Goal: Task Accomplishment & Management: Complete application form

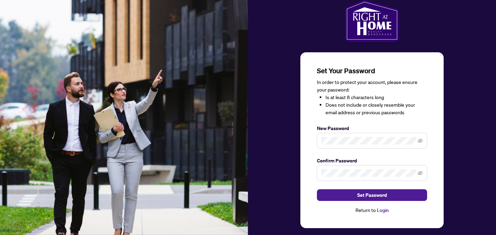
click at [383, 210] on link "Login" at bounding box center [383, 210] width 12 height 6
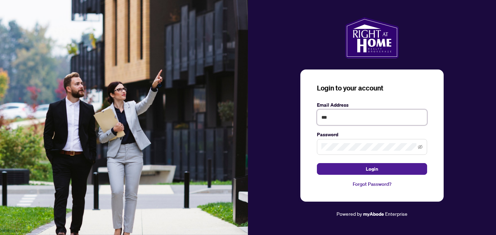
click at [340, 118] on input "***" at bounding box center [372, 117] width 110 height 16
type input "*"
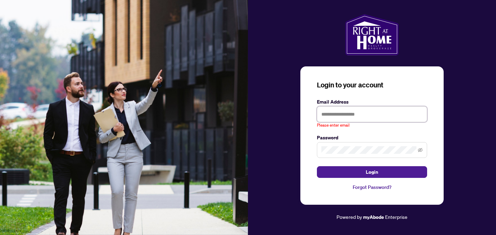
click at [332, 112] on input "text" at bounding box center [372, 114] width 110 height 16
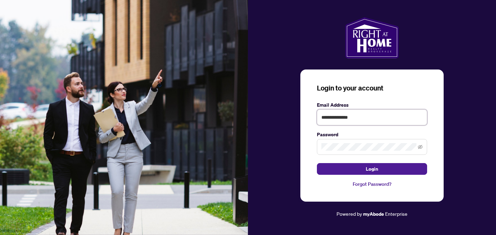
type input "**********"
click at [304, 157] on div "**********" at bounding box center [371, 136] width 143 height 132
click at [420, 146] on icon "eye-invisible" at bounding box center [419, 147] width 5 height 5
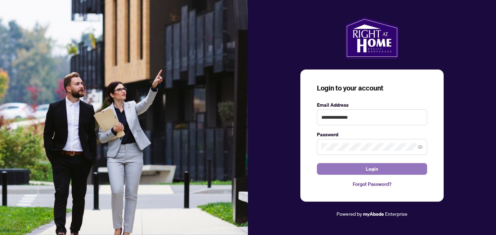
click at [370, 168] on span "Login" at bounding box center [372, 168] width 12 height 11
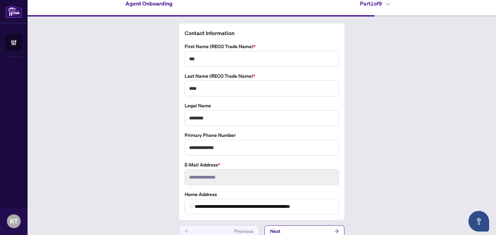
scroll to position [16, 0]
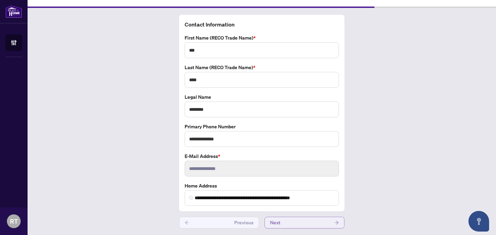
click at [334, 222] on icon "arrow-right" at bounding box center [336, 223] width 4 height 4
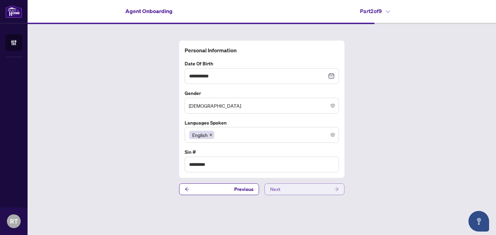
click at [336, 190] on icon "arrow-right" at bounding box center [336, 189] width 5 height 5
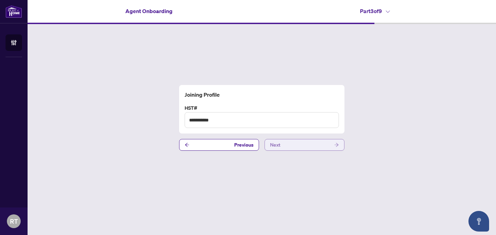
click at [336, 145] on icon "arrow-right" at bounding box center [336, 144] width 5 height 5
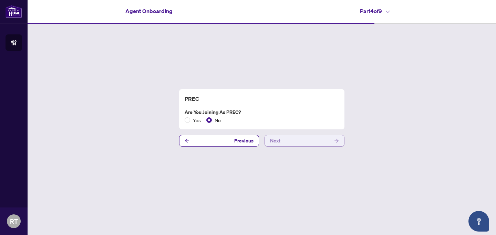
click at [337, 140] on icon "arrow-right" at bounding box center [336, 141] width 4 height 4
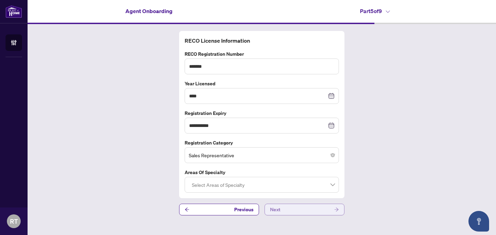
click at [336, 208] on icon "arrow-right" at bounding box center [336, 209] width 5 height 5
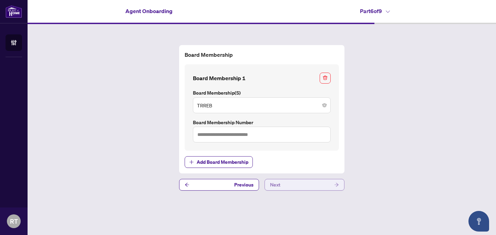
click at [336, 184] on icon "arrow-right" at bounding box center [336, 184] width 5 height 5
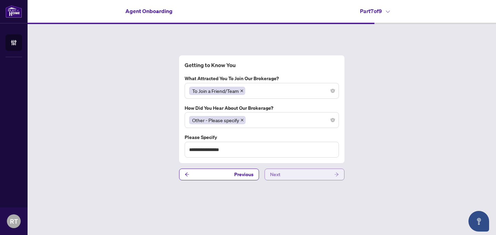
click at [337, 175] on icon "arrow-right" at bounding box center [336, 174] width 5 height 5
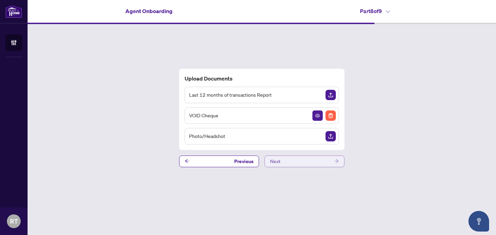
click at [336, 159] on icon "arrow-right" at bounding box center [336, 161] width 4 height 4
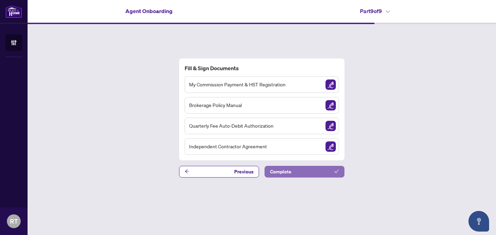
click at [316, 170] on button "Complete" at bounding box center [304, 172] width 80 height 12
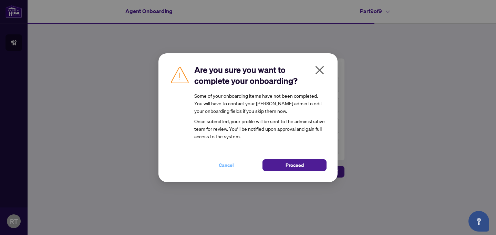
click at [223, 165] on span "Cancel" at bounding box center [226, 165] width 15 height 11
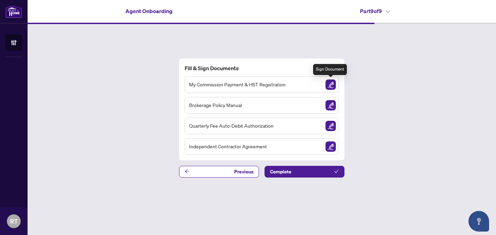
click at [329, 83] on img "Sign Document" at bounding box center [330, 85] width 10 height 10
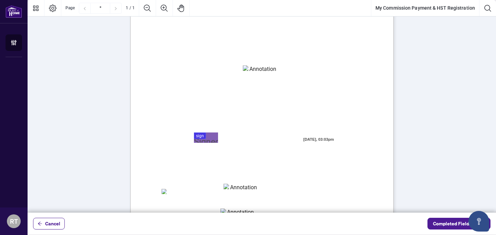
scroll to position [61, 0]
click at [198, 136] on div at bounding box center [262, 106] width 468 height 213
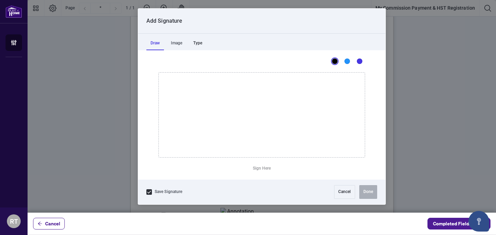
click at [200, 43] on div "Type" at bounding box center [197, 43] width 17 height 14
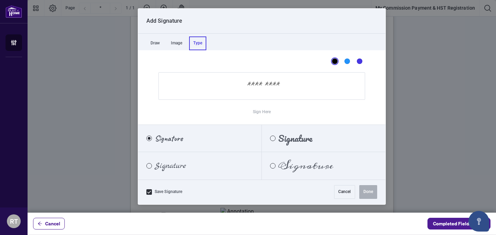
click at [206, 89] on input "Sign Here" at bounding box center [261, 86] width 207 height 28
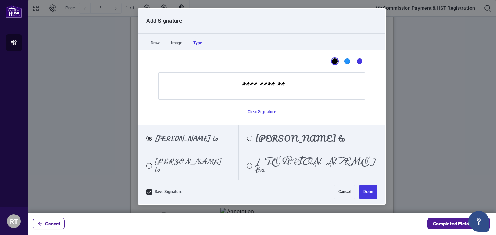
type input "**********"
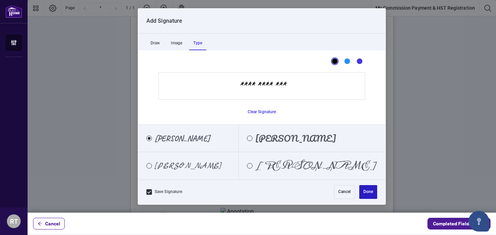
click at [363, 193] on button "Done" at bounding box center [368, 192] width 18 height 14
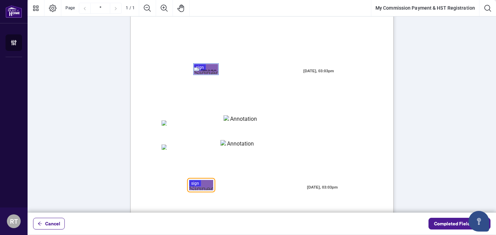
scroll to position [158, 0]
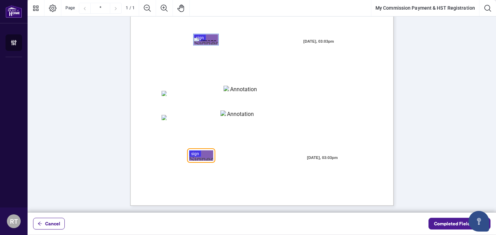
click at [201, 36] on div at bounding box center [262, 106] width 468 height 213
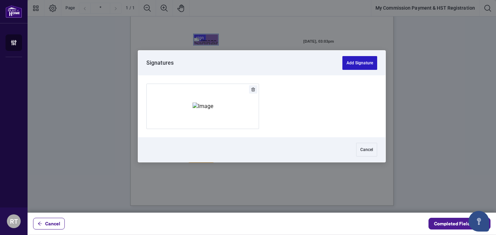
click at [357, 60] on button "Add Signature" at bounding box center [359, 63] width 35 height 14
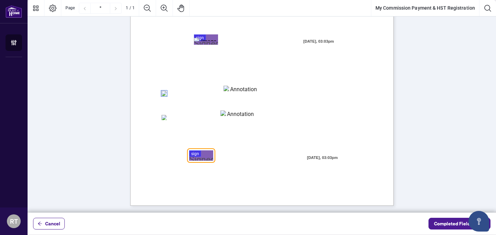
click at [235, 90] on textarea "01K5Y853H6PCNDCVAMBH7KBP1A" at bounding box center [240, 91] width 34 height 10
type textarea "********"
click at [151, 139] on div "MY COMMISSION PAYMENTS AND HST REGISTRATION For Right at Home Realty to pay out…" at bounding box center [294, 78] width 329 height 426
click at [201, 155] on div at bounding box center [262, 106] width 468 height 213
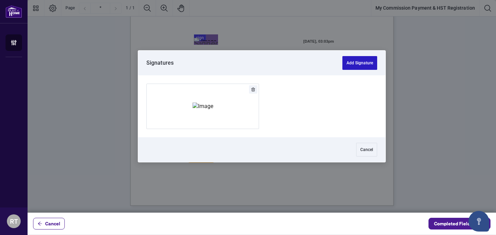
click at [358, 64] on button "Add Signature" at bounding box center [359, 63] width 35 height 14
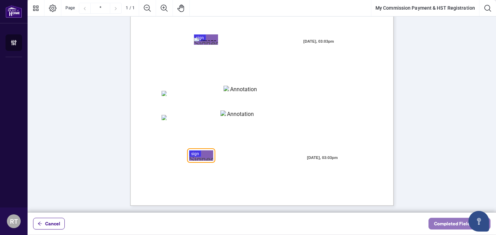
click at [443, 222] on span "Completed Fields 1 of 2" at bounding box center [459, 223] width 51 height 11
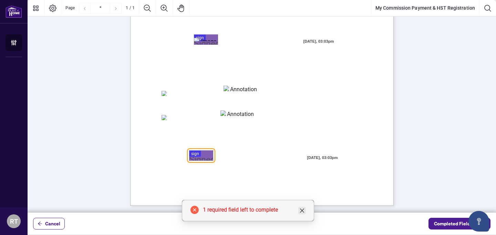
click at [303, 213] on icon "close" at bounding box center [302, 211] width 6 height 6
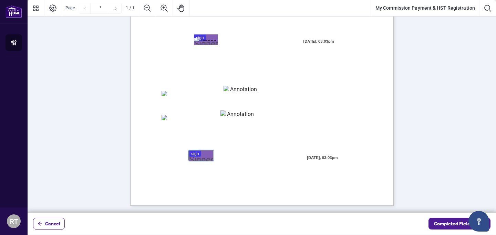
click at [194, 152] on div at bounding box center [262, 106] width 468 height 213
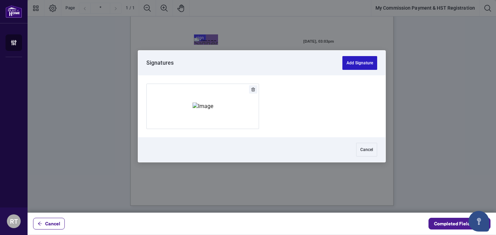
click at [356, 62] on button "Add Signature" at bounding box center [359, 63] width 35 height 14
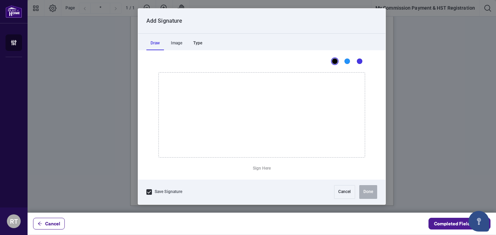
click at [200, 41] on div "Type" at bounding box center [197, 43] width 17 height 14
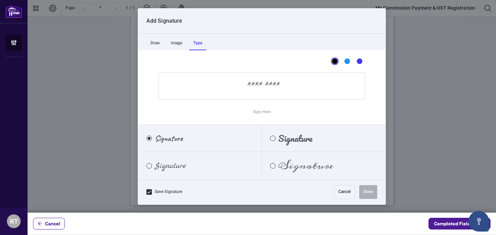
click at [218, 88] on input "Sign Here" at bounding box center [261, 86] width 207 height 28
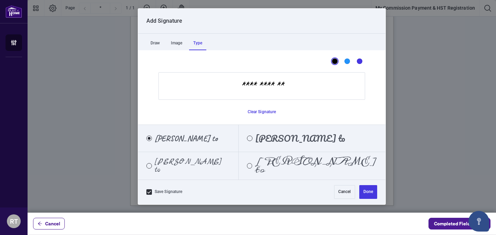
type input "**********"
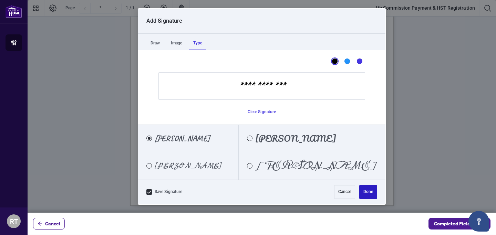
click at [368, 191] on button "Done" at bounding box center [368, 192] width 18 height 14
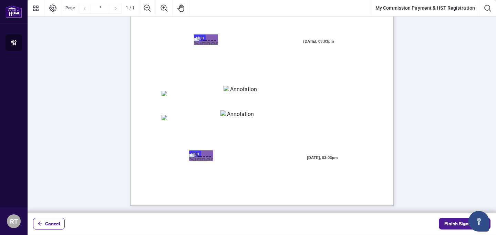
click at [274, 193] on div "MY COMMISSION PAYMENTS AND HST REGISTRATION For Right at Home Realty to pay out…" at bounding box center [294, 78] width 329 height 426
click at [239, 92] on textarea "********" at bounding box center [240, 91] width 34 height 10
click at [264, 189] on div "MY COMMISSION PAYMENTS AND HST REGISTRATION For Right at Home Realty to pay out…" at bounding box center [294, 78] width 329 height 426
click at [451, 223] on span "Finish Signing" at bounding box center [459, 223] width 31 height 11
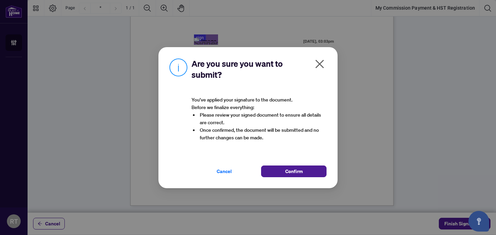
click at [320, 64] on icon "close" at bounding box center [319, 64] width 9 height 9
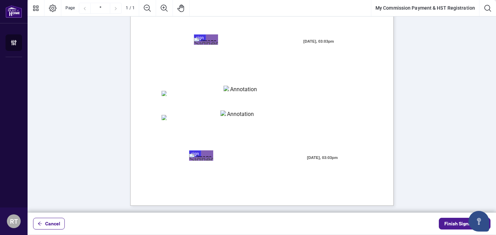
scroll to position [0, 0]
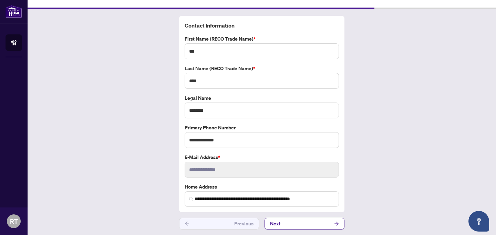
scroll to position [16, 0]
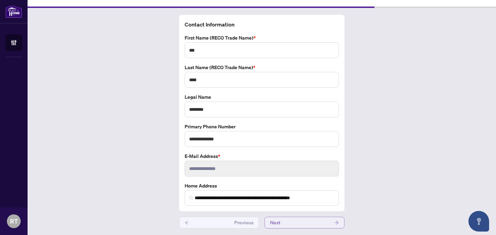
click at [283, 222] on button "Next" at bounding box center [304, 223] width 80 height 12
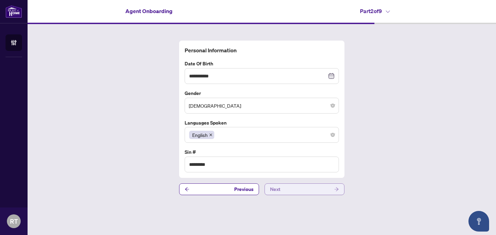
click at [303, 189] on button "Next" at bounding box center [304, 189] width 80 height 12
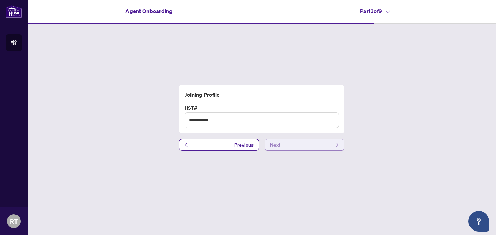
click at [318, 147] on button "Next" at bounding box center [304, 145] width 80 height 12
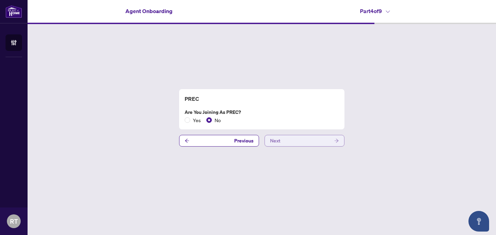
click at [319, 138] on button "Next" at bounding box center [304, 141] width 80 height 12
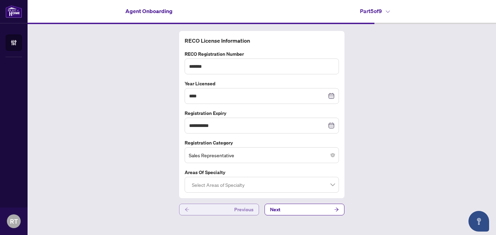
click at [236, 207] on span "Previous" at bounding box center [243, 209] width 19 height 11
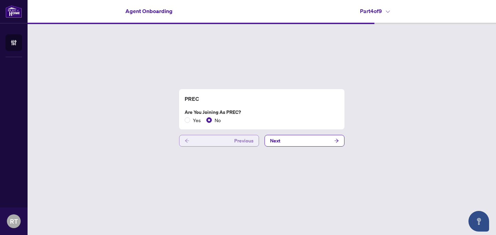
click at [236, 207] on div "PREC Are you joining as PREC? Yes No Previous Next" at bounding box center [262, 118] width 468 height 188
click at [239, 142] on span "Previous" at bounding box center [243, 140] width 19 height 11
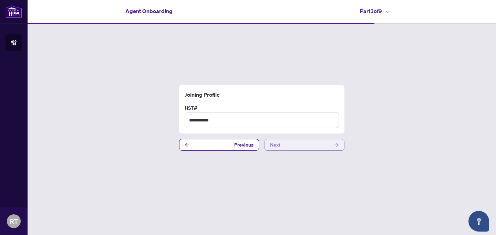
click at [291, 144] on button "Next" at bounding box center [304, 145] width 80 height 12
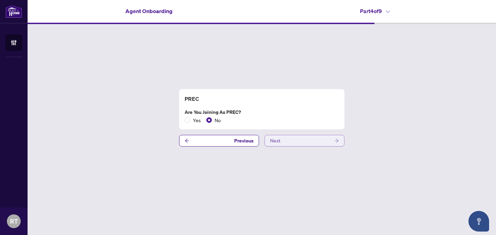
click at [299, 142] on button "Next" at bounding box center [304, 141] width 80 height 12
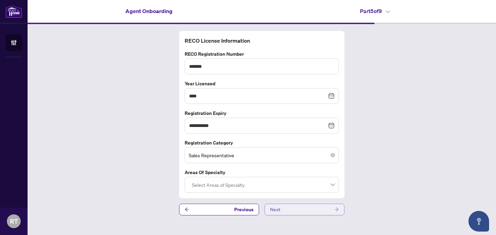
click at [301, 210] on button "Next" at bounding box center [304, 210] width 80 height 12
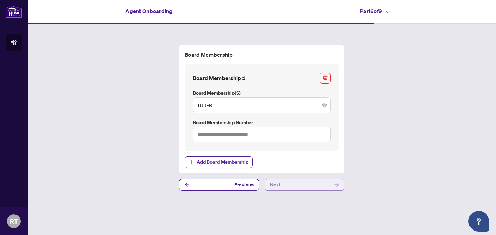
click at [314, 187] on button "Next" at bounding box center [304, 185] width 80 height 12
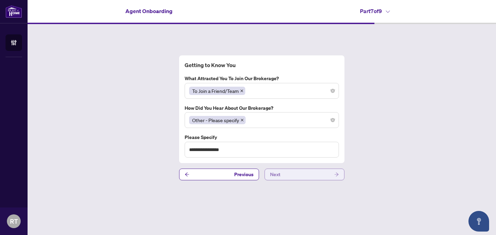
click at [316, 175] on button "Next" at bounding box center [304, 175] width 80 height 12
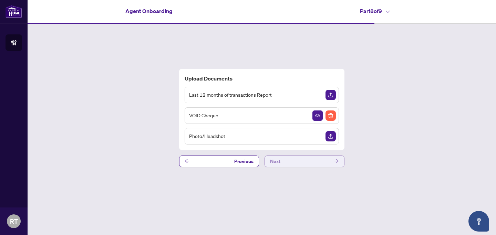
click at [323, 157] on button "Next" at bounding box center [304, 162] width 80 height 12
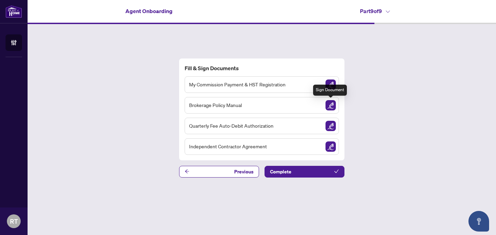
click at [331, 105] on img "Sign Document" at bounding box center [330, 105] width 10 height 10
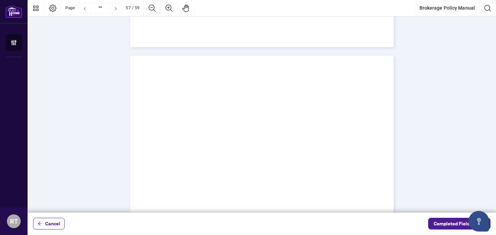
scroll to position [20420, 0]
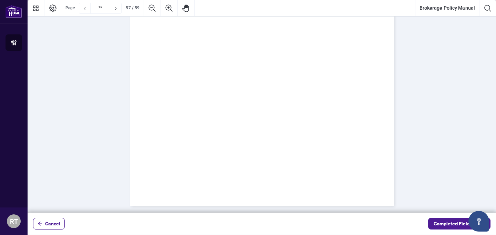
type input "**"
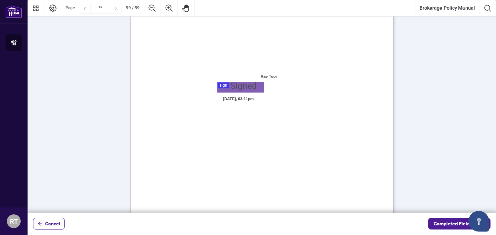
scroll to position [20391, 0]
click at [231, 87] on div at bounding box center [262, 106] width 468 height 213
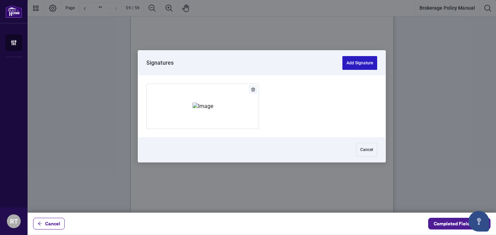
click at [357, 61] on button "Add Signature" at bounding box center [359, 63] width 35 height 14
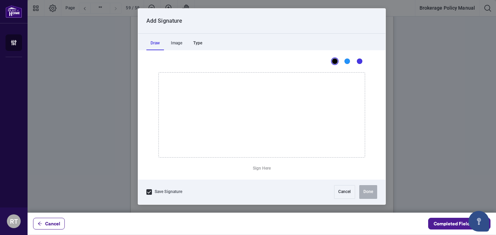
click at [200, 43] on div "Type" at bounding box center [197, 43] width 17 height 14
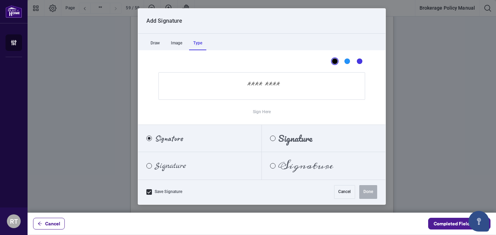
click at [224, 93] on input "Sign Here" at bounding box center [261, 86] width 207 height 28
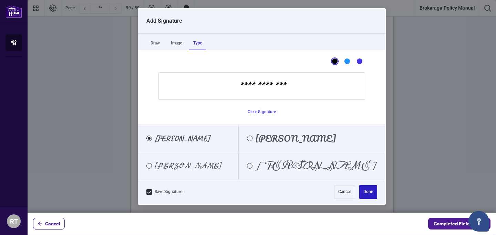
type input "**********"
click at [362, 192] on button "Done" at bounding box center [368, 192] width 18 height 14
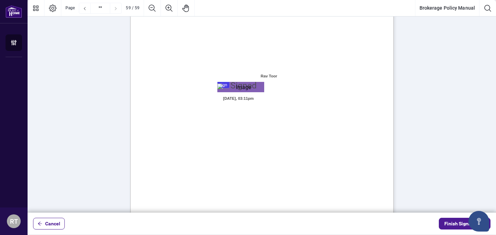
click at [252, 154] on div "ACKNOWLEDGENENT I, the undersigned, acknowledge that I have received, read, and…" at bounding box center [294, 107] width 329 height 426
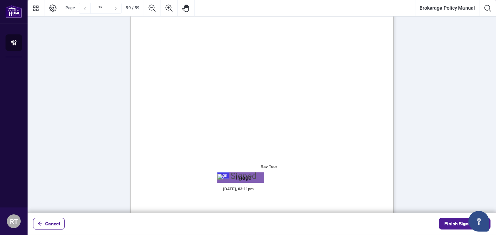
scroll to position [20308, 0]
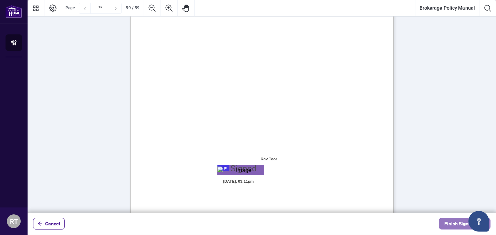
click at [455, 224] on span "Finish Signing" at bounding box center [459, 223] width 31 height 11
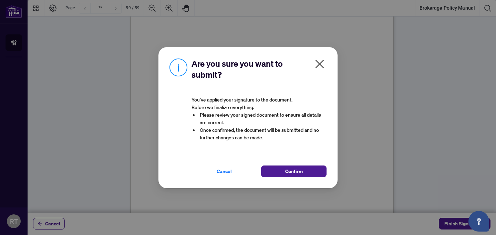
click at [320, 68] on icon "close" at bounding box center [319, 64] width 11 height 11
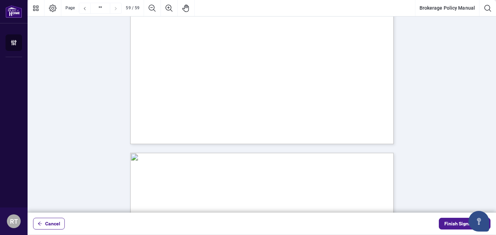
scroll to position [20349, 0]
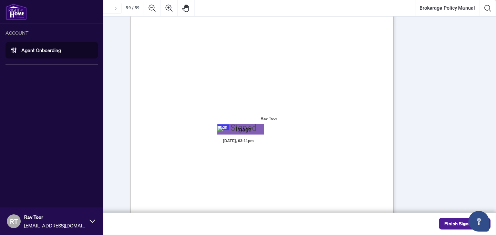
click at [39, 49] on link "Agent Onboarding" at bounding box center [41, 50] width 40 height 6
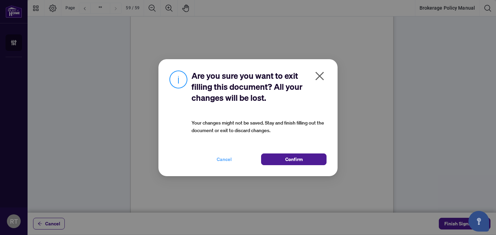
click at [224, 157] on span "Cancel" at bounding box center [223, 159] width 15 height 11
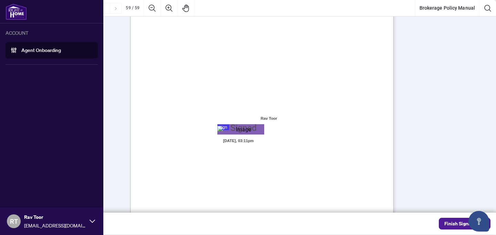
click at [15, 13] on img at bounding box center [16, 11] width 21 height 17
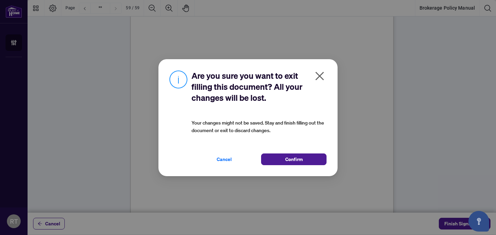
click at [321, 79] on icon "close" at bounding box center [319, 76] width 11 height 11
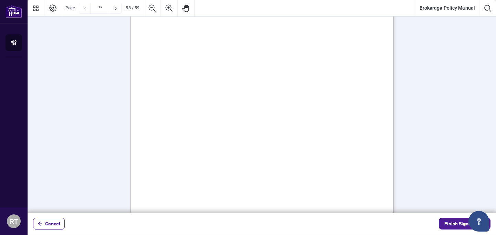
scroll to position [19985, 0]
click at [70, 9] on span "Page" at bounding box center [69, 8] width 9 height 5
type input "**"
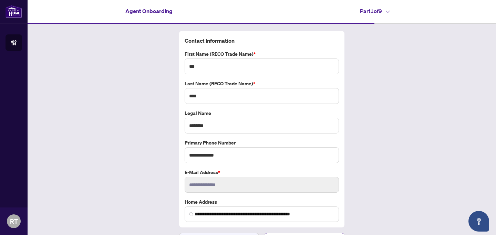
scroll to position [16, 0]
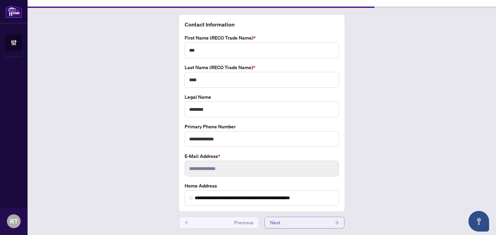
click at [309, 223] on button "Next" at bounding box center [304, 223] width 80 height 12
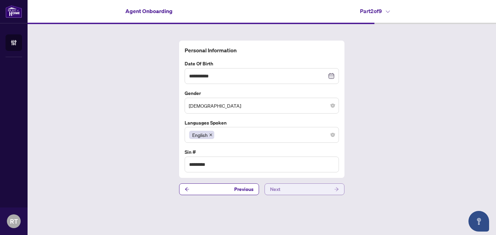
click at [314, 192] on button "Next" at bounding box center [304, 189] width 80 height 12
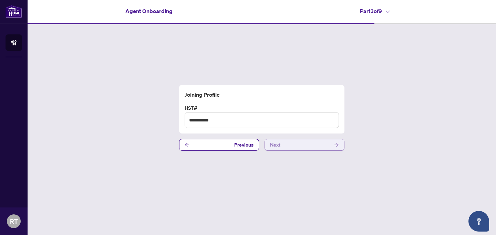
click at [321, 145] on button "Next" at bounding box center [304, 145] width 80 height 12
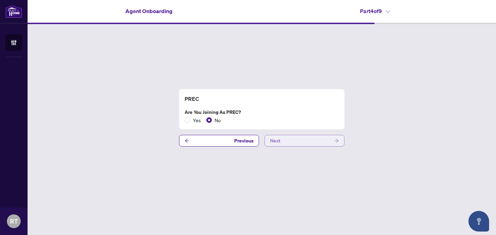
click at [320, 140] on button "Next" at bounding box center [304, 141] width 80 height 12
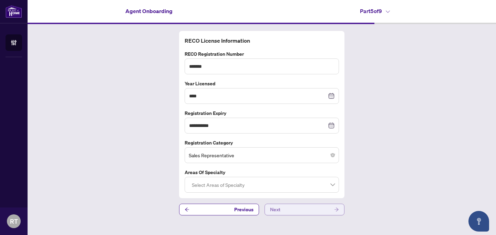
click at [316, 210] on button "Next" at bounding box center [304, 210] width 80 height 12
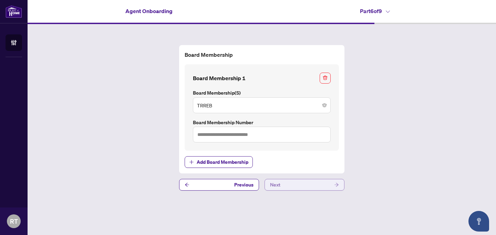
click at [318, 190] on button "Next" at bounding box center [304, 185] width 80 height 12
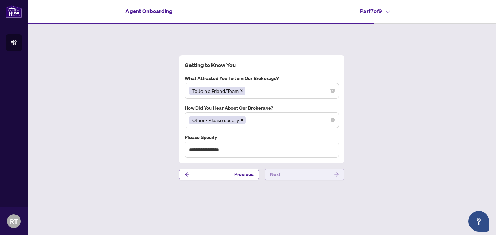
click at [319, 178] on button "Next" at bounding box center [304, 175] width 80 height 12
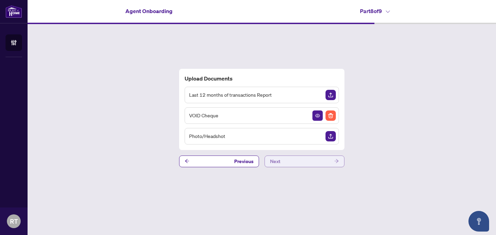
click at [317, 160] on button "Next" at bounding box center [304, 162] width 80 height 12
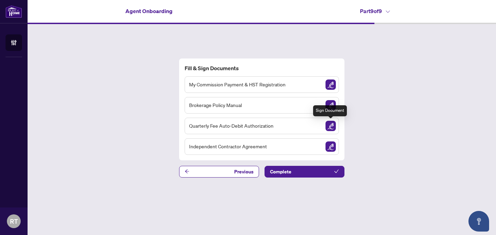
click at [332, 127] on img "Sign Document" at bounding box center [330, 126] width 10 height 10
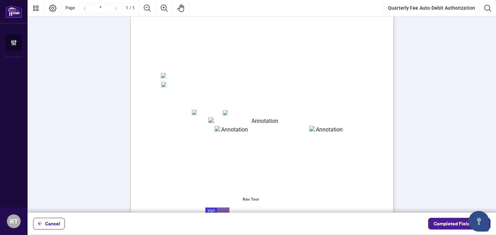
scroll to position [111, 0]
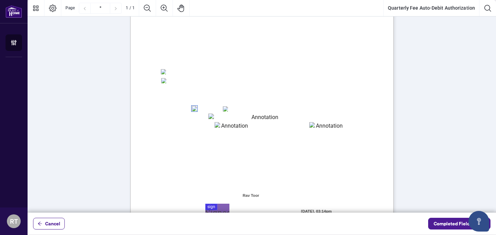
click at [231, 119] on textarea "01K5Y7TZ9K4YTY0371B5X52SPV" at bounding box center [262, 118] width 108 height 8
type textarea "*"
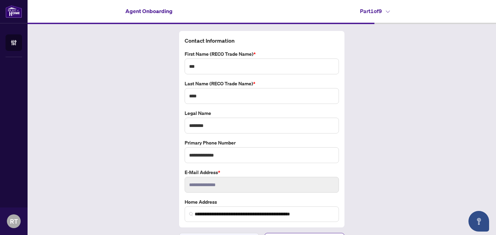
scroll to position [16, 0]
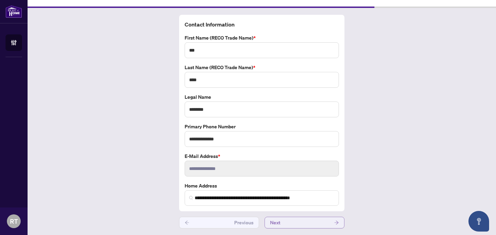
click at [289, 221] on button "Next" at bounding box center [304, 223] width 80 height 12
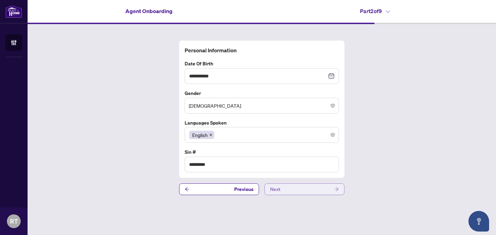
click at [286, 187] on button "Next" at bounding box center [304, 189] width 80 height 12
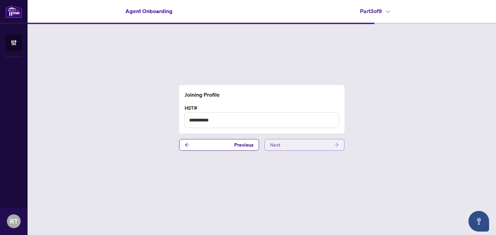
click at [286, 145] on button "Next" at bounding box center [304, 145] width 80 height 12
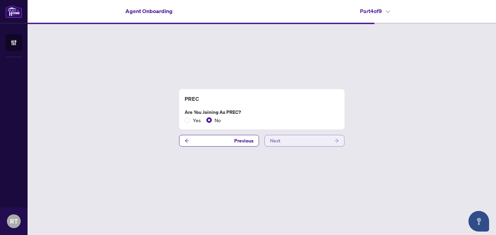
click at [286, 136] on button "Next" at bounding box center [304, 141] width 80 height 12
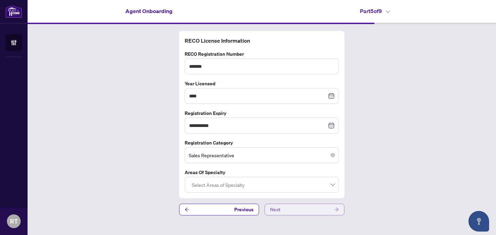
click at [279, 210] on button "Next" at bounding box center [304, 210] width 80 height 12
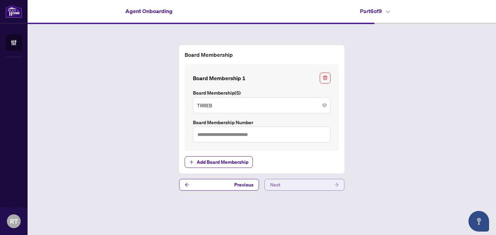
click at [276, 184] on span "Next" at bounding box center [275, 184] width 10 height 11
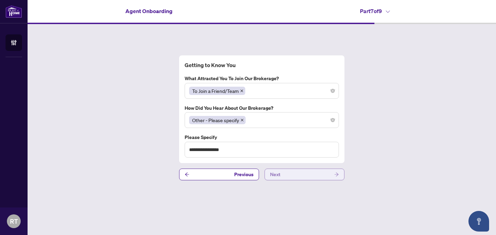
click at [276, 174] on span "Next" at bounding box center [275, 174] width 10 height 11
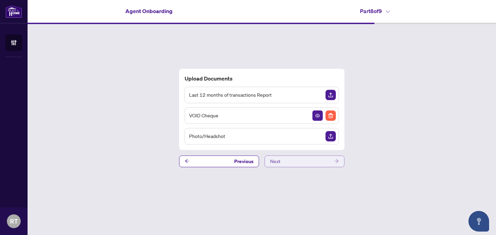
click at [277, 161] on span "Next" at bounding box center [275, 161] width 10 height 11
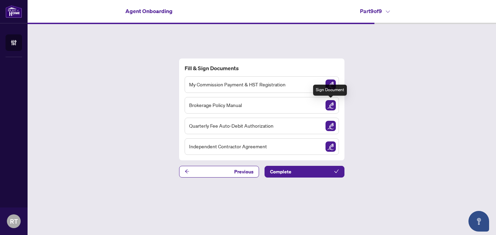
click at [328, 104] on img "Sign Document" at bounding box center [330, 105] width 10 height 10
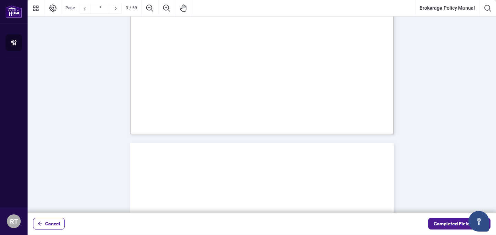
scroll to position [834, 0]
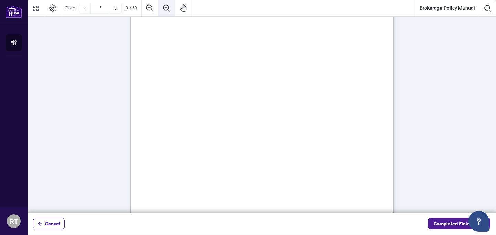
click at [168, 7] on icon "Zoom In" at bounding box center [166, 7] width 7 height 7
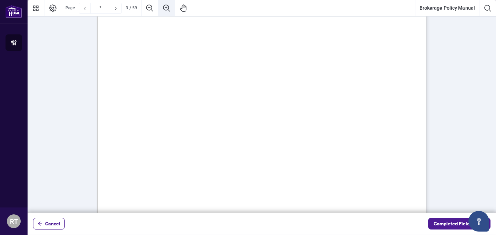
click at [168, 7] on icon "Zoom In" at bounding box center [166, 7] width 7 height 7
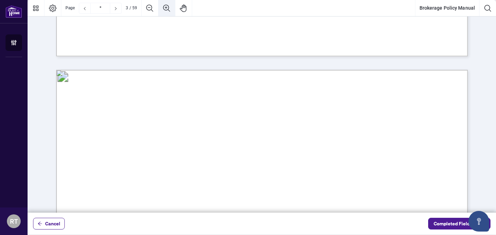
scroll to position [1156, 0]
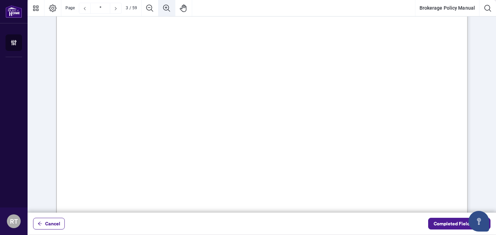
click at [168, 7] on icon "Zoom In" at bounding box center [166, 7] width 7 height 7
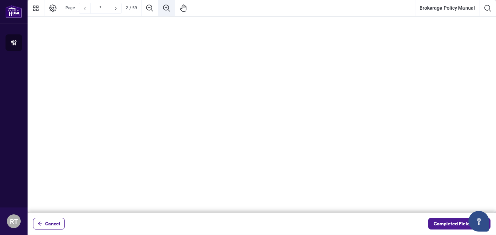
click at [168, 7] on icon "Zoom In" at bounding box center [166, 7] width 7 height 7
click at [151, 8] on icon "Zoom Out" at bounding box center [150, 8] width 8 height 8
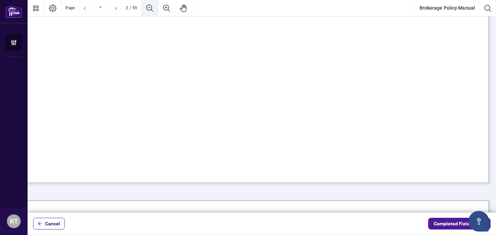
click at [151, 8] on icon "Zoom Out" at bounding box center [150, 8] width 8 height 8
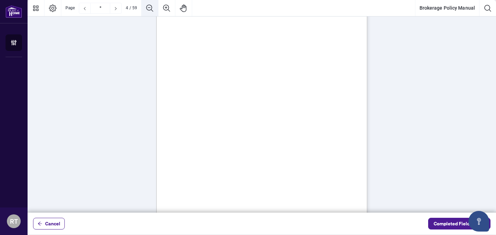
click at [151, 8] on icon "Zoom Out" at bounding box center [150, 8] width 8 height 8
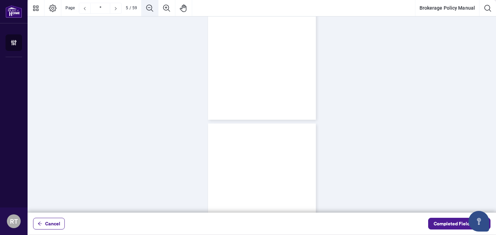
click at [151, 8] on icon "Zoom Out" at bounding box center [150, 8] width 8 height 8
click at [171, 7] on icon "Zoom In" at bounding box center [166, 8] width 8 height 8
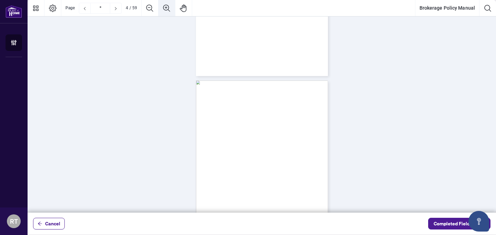
click at [171, 7] on icon "Zoom In" at bounding box center [166, 8] width 8 height 8
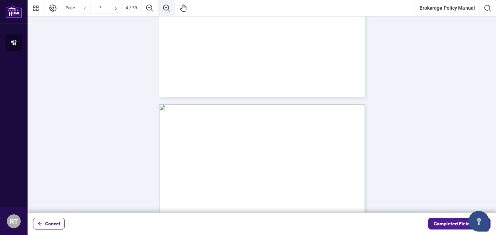
click at [171, 7] on icon "Zoom In" at bounding box center [166, 8] width 8 height 8
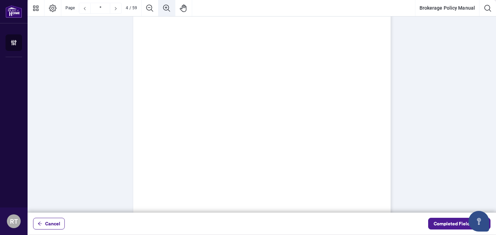
click at [171, 7] on icon "Zoom In" at bounding box center [166, 8] width 8 height 8
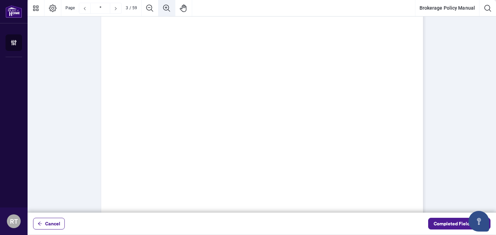
scroll to position [955, 0]
click at [118, 10] on icon "Next Page" at bounding box center [116, 9] width 6 height 6
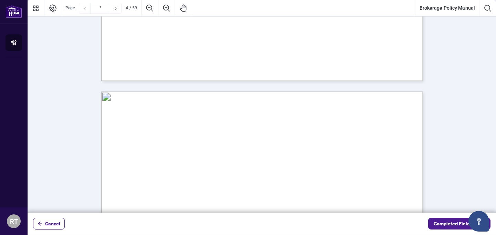
click at [118, 10] on icon "Next Page" at bounding box center [116, 9] width 6 height 6
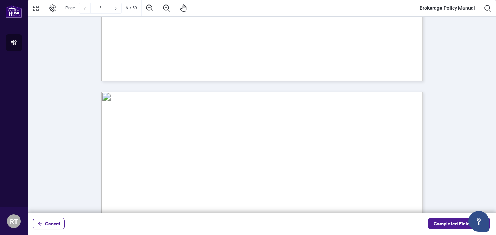
scroll to position [1412, 0]
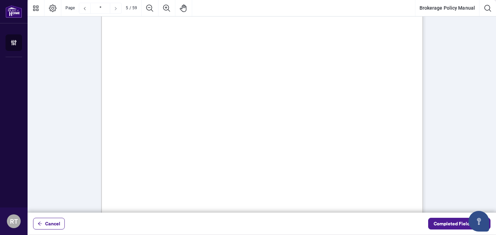
click at [118, 10] on icon "Next Page" at bounding box center [116, 9] width 6 height 6
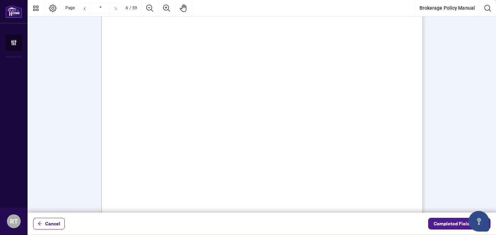
click at [118, 10] on icon "Next Page" at bounding box center [116, 9] width 6 height 6
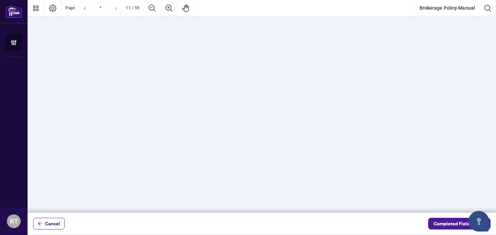
click at [118, 10] on icon "Next Page" at bounding box center [116, 9] width 6 height 6
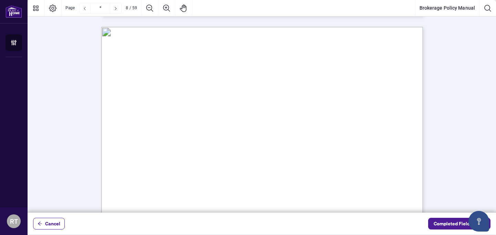
scroll to position [2985, 0]
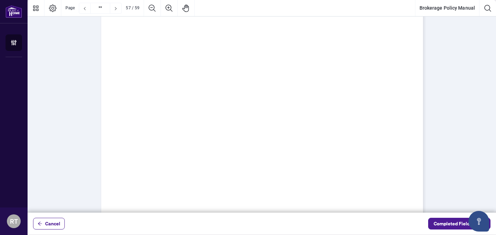
type input "**"
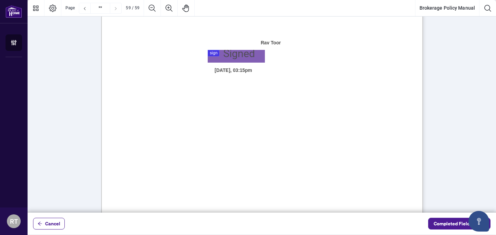
scroll to position [24915, 0]
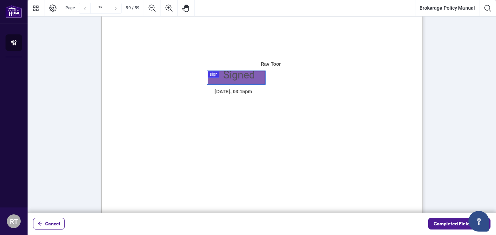
click at [226, 75] on div at bounding box center [262, 106] width 468 height 213
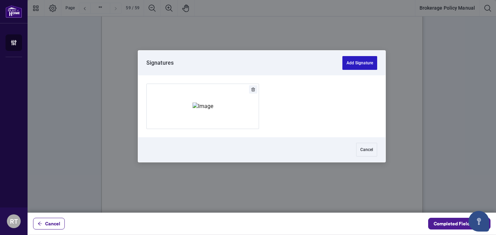
click at [354, 64] on button "Add Signature" at bounding box center [359, 63] width 35 height 14
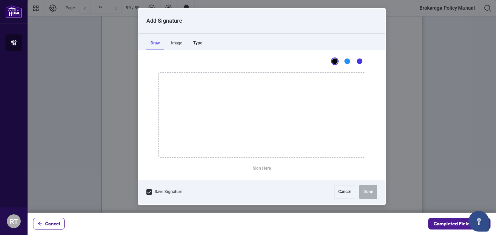
click at [200, 44] on div "Type" at bounding box center [197, 43] width 17 height 14
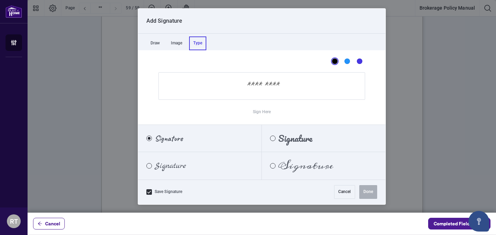
click at [249, 85] on input "Sign Here" at bounding box center [261, 86] width 207 height 28
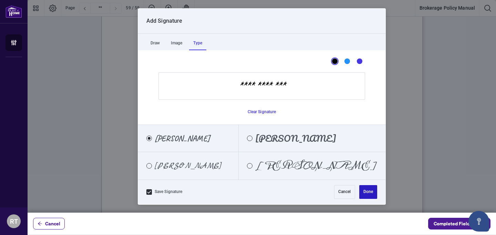
type input "**********"
click at [366, 194] on button "Done" at bounding box center [368, 192] width 18 height 14
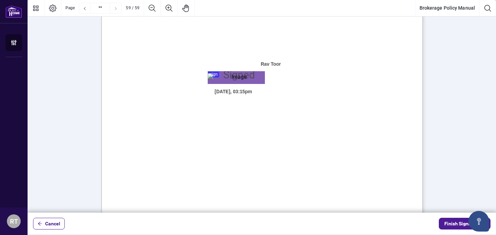
click at [198, 165] on div "ACKNOWLEDGENENT I, the undersigned, acknowledge that I have received, read, and…" at bounding box center [346, 159] width 490 height 635
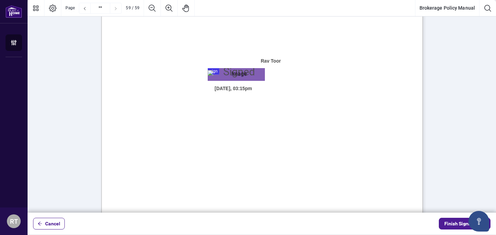
scroll to position [24919, 0]
click at [174, 74] on span "Signature:" at bounding box center [162, 75] width 24 height 8
click at [162, 85] on span "Date:" at bounding box center [156, 89] width 12 height 8
click at [213, 70] on div "Page 59" at bounding box center [236, 73] width 57 height 8
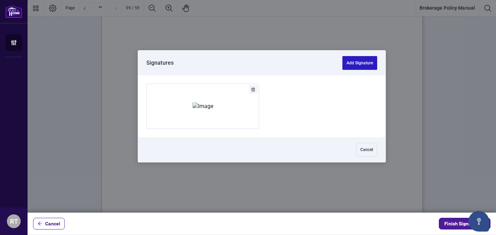
click at [359, 61] on button "Add Signature" at bounding box center [359, 63] width 35 height 14
